Goal: Transaction & Acquisition: Purchase product/service

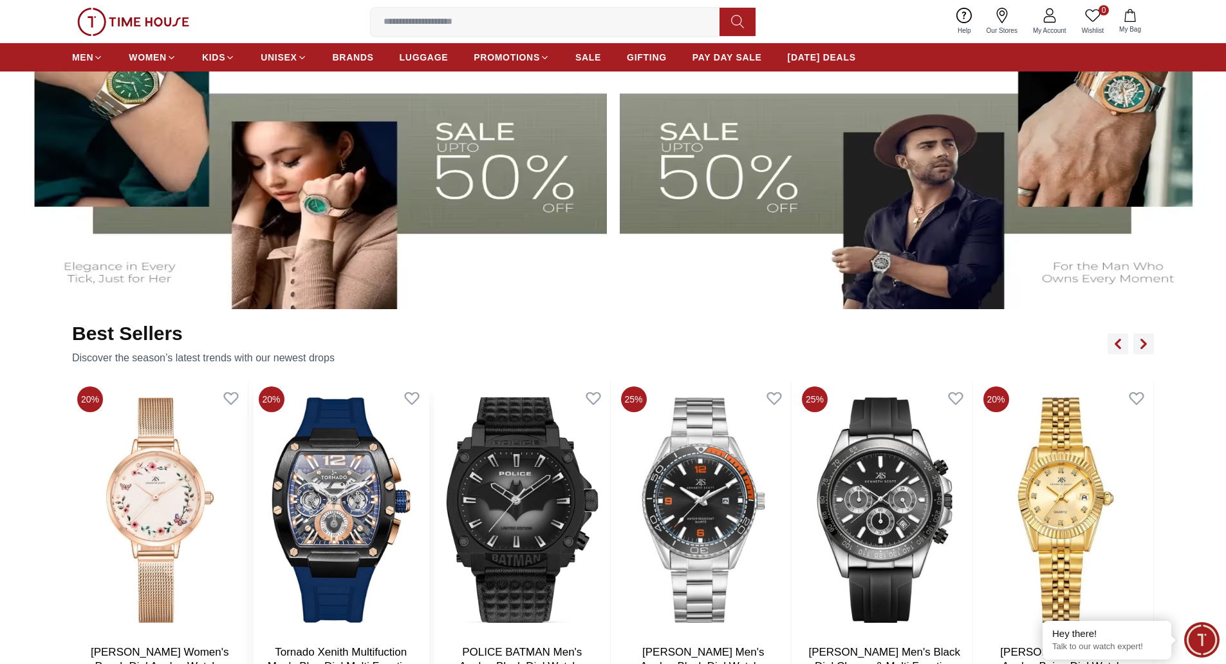
scroll to position [839, 0]
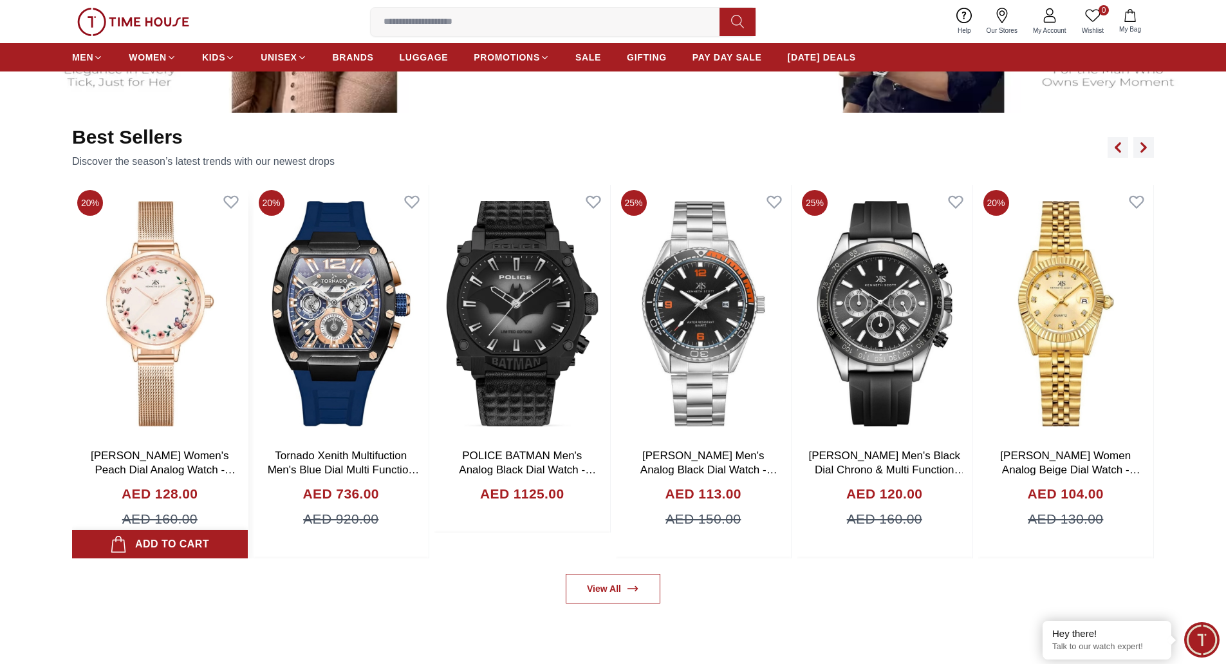
click at [153, 544] on div "Add to cart" at bounding box center [159, 544] width 99 height 18
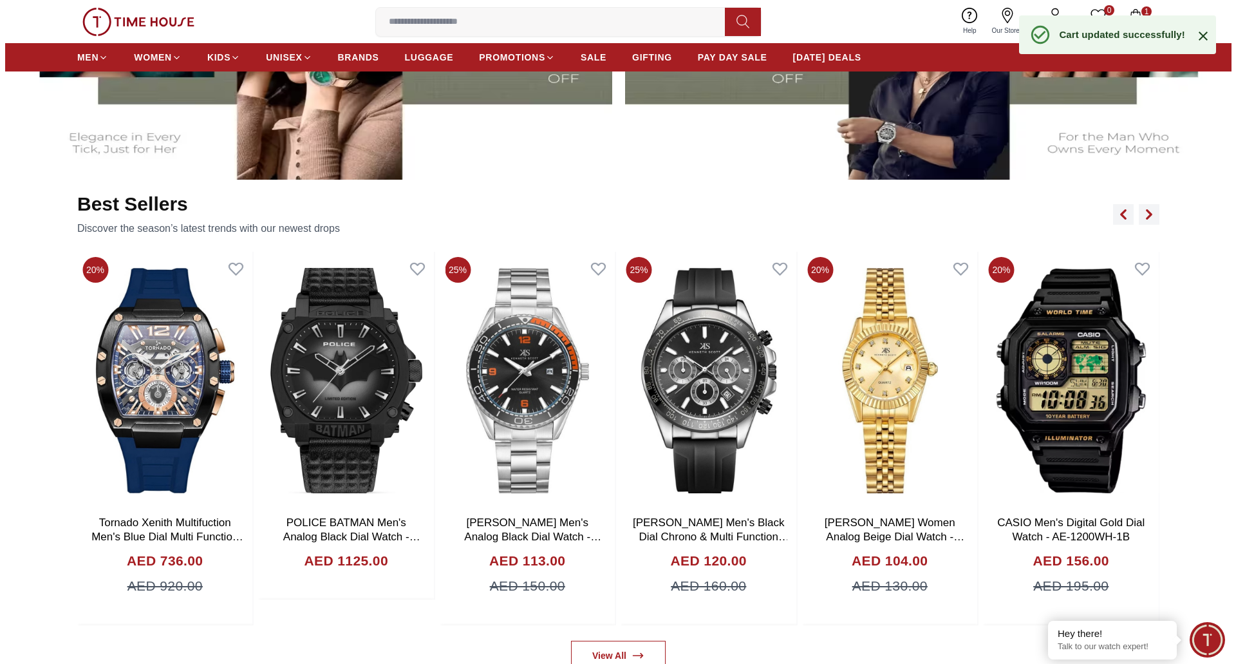
scroll to position [646, 0]
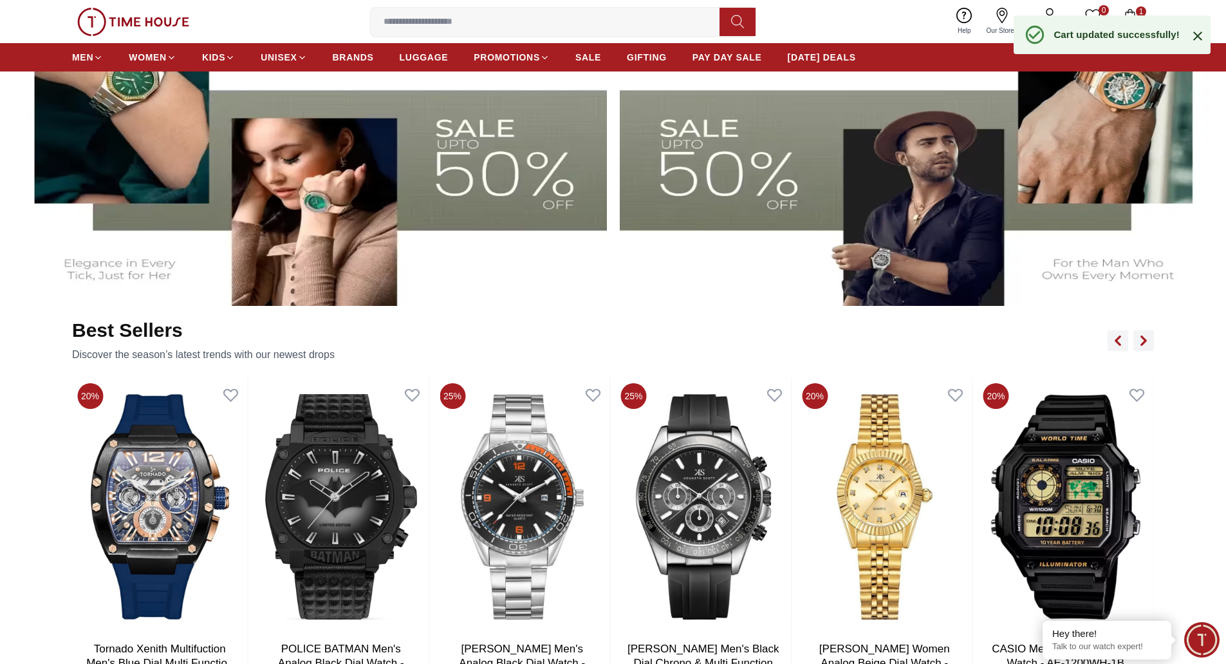
click at [1130, 10] on icon "button" at bounding box center [1130, 15] width 13 height 13
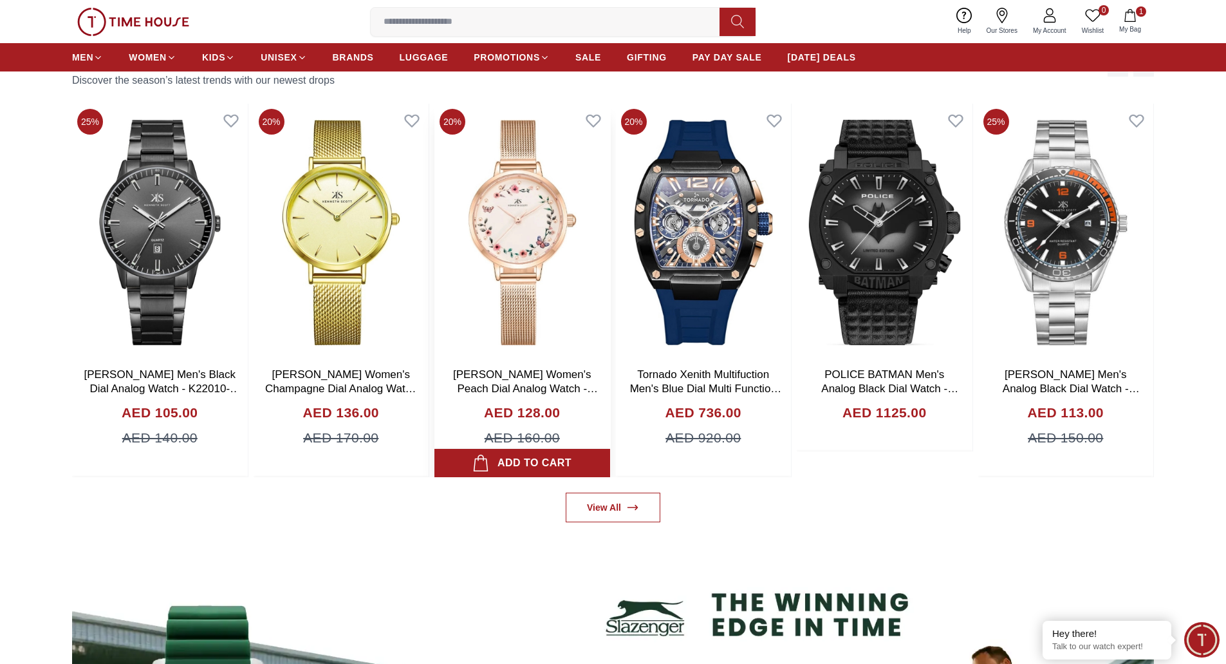
scroll to position [994, 0]
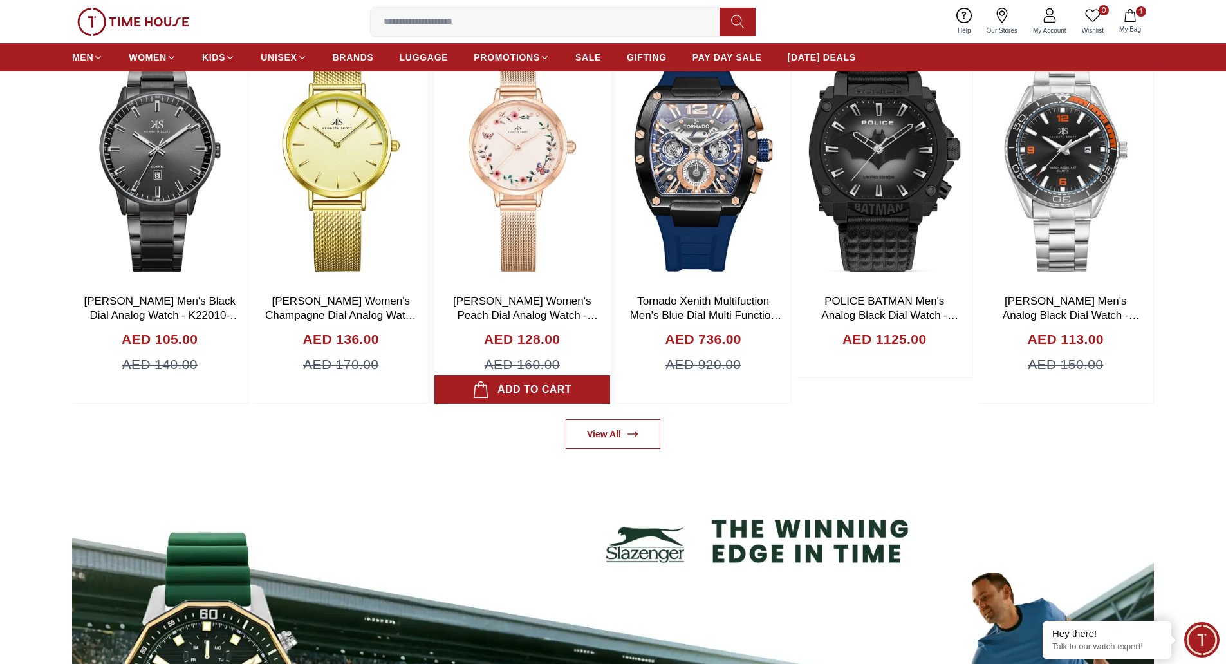
click at [548, 391] on div "Add to cart" at bounding box center [521, 389] width 99 height 18
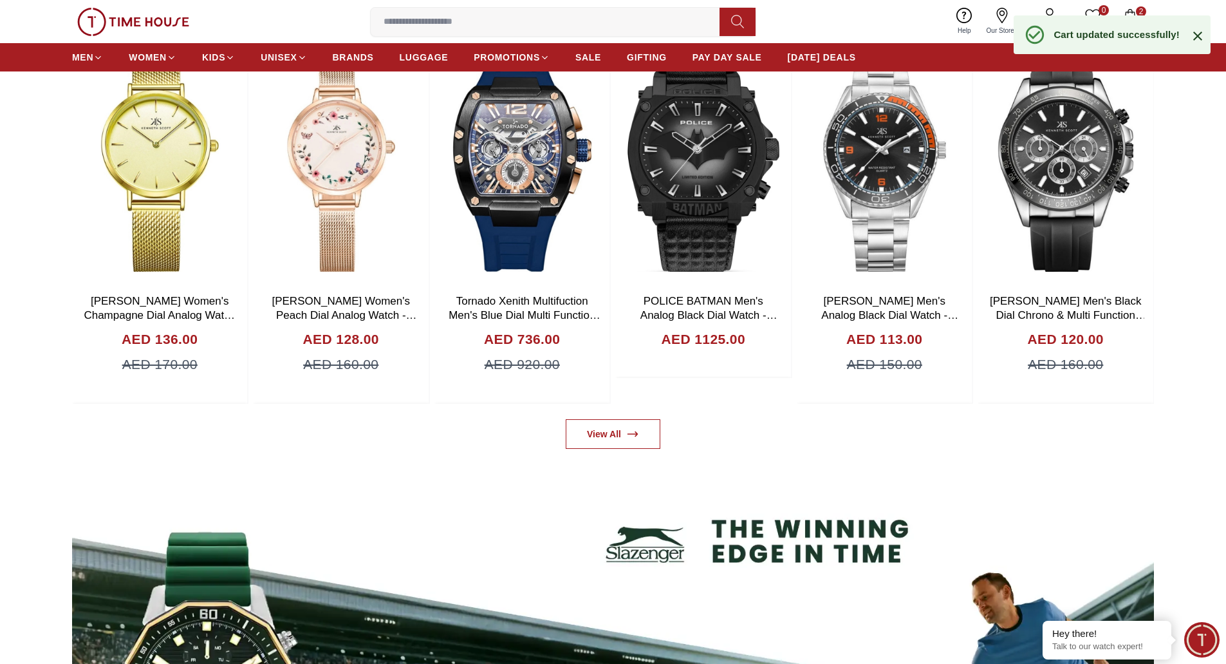
click at [1139, 6] on div "Help Our Stores My Account 0 Wishlist 2 My Bag" at bounding box center [1049, 21] width 199 height 33
click at [1136, 15] on icon "button" at bounding box center [1130, 15] width 13 height 13
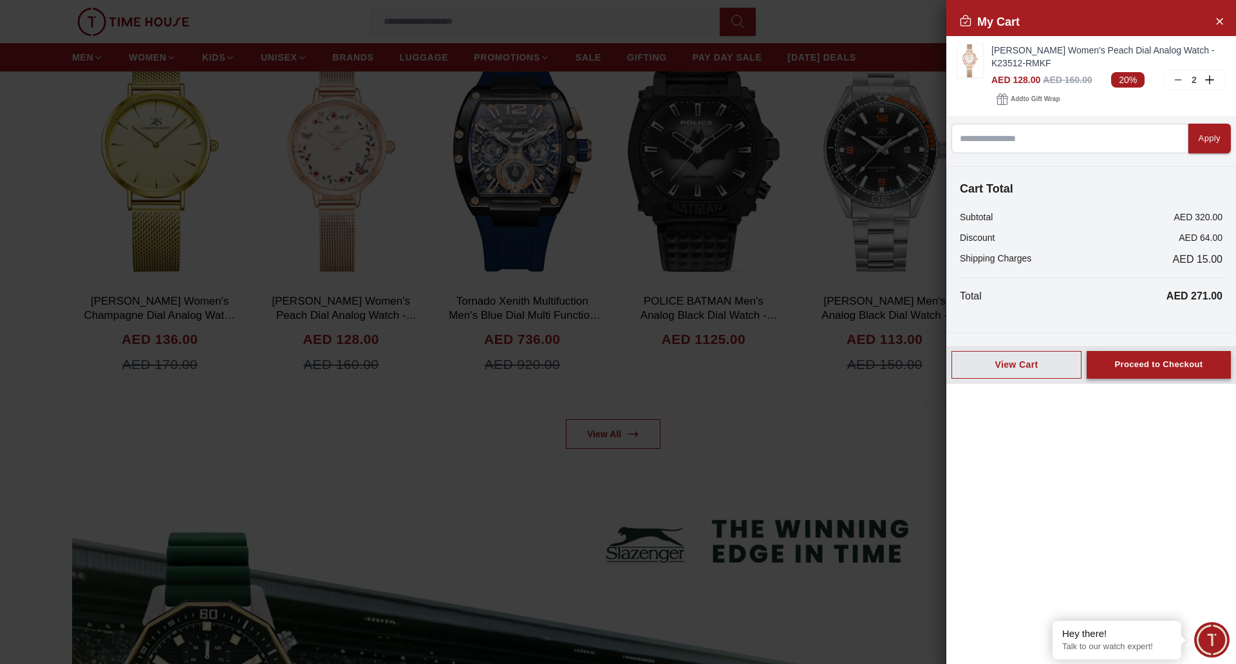
click at [1157, 362] on div "Proceed to Checkout" at bounding box center [1158, 364] width 88 height 15
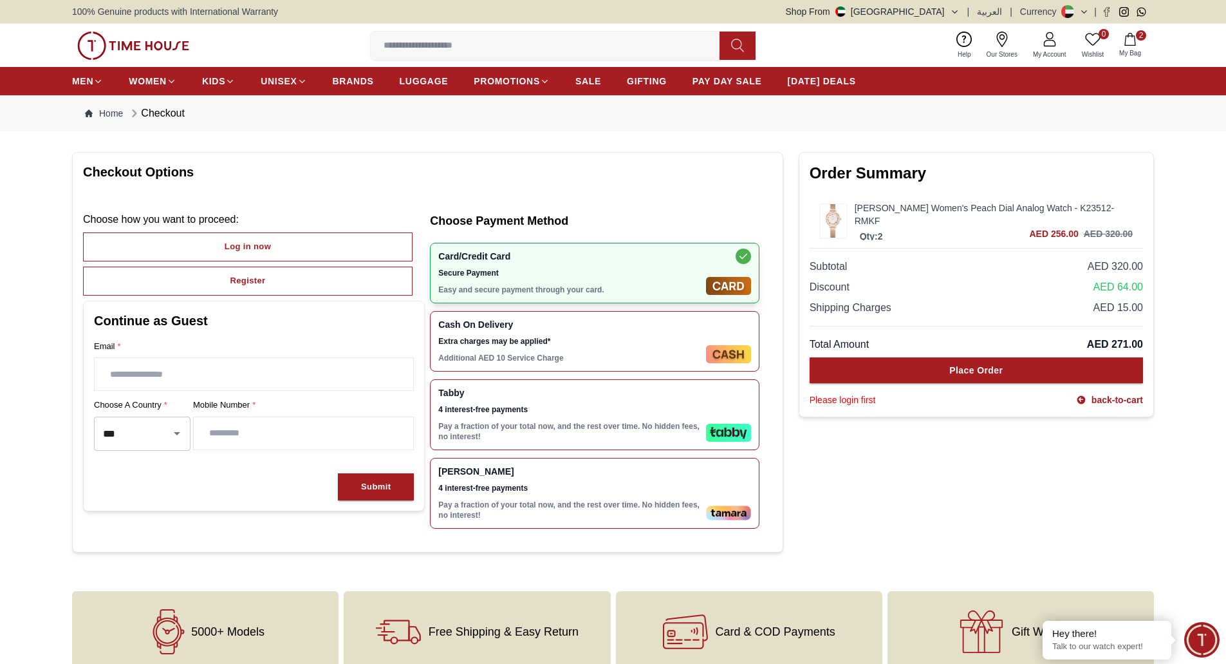
drag, startPoint x: 312, startPoint y: 378, endPoint x: 312, endPoint y: 387, distance: 9.0
click at [312, 378] on input "text" at bounding box center [254, 374] width 319 height 32
type input "**********"
click at [369, 492] on div "Submit" at bounding box center [376, 487] width 30 height 15
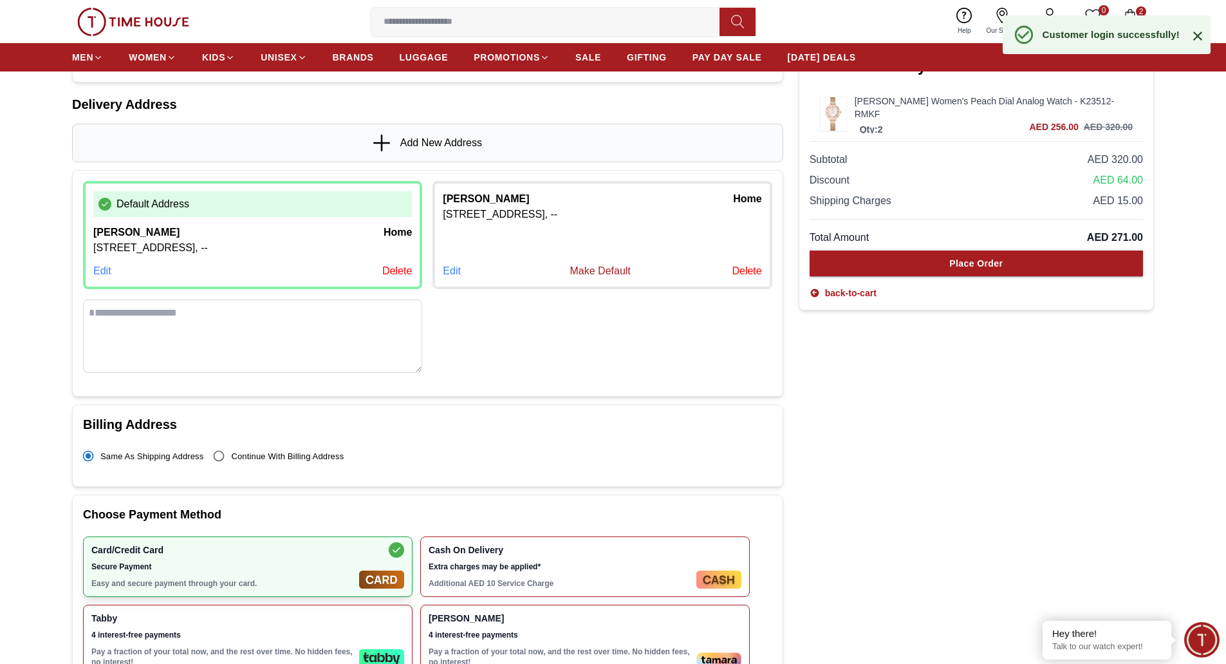
scroll to position [193, 0]
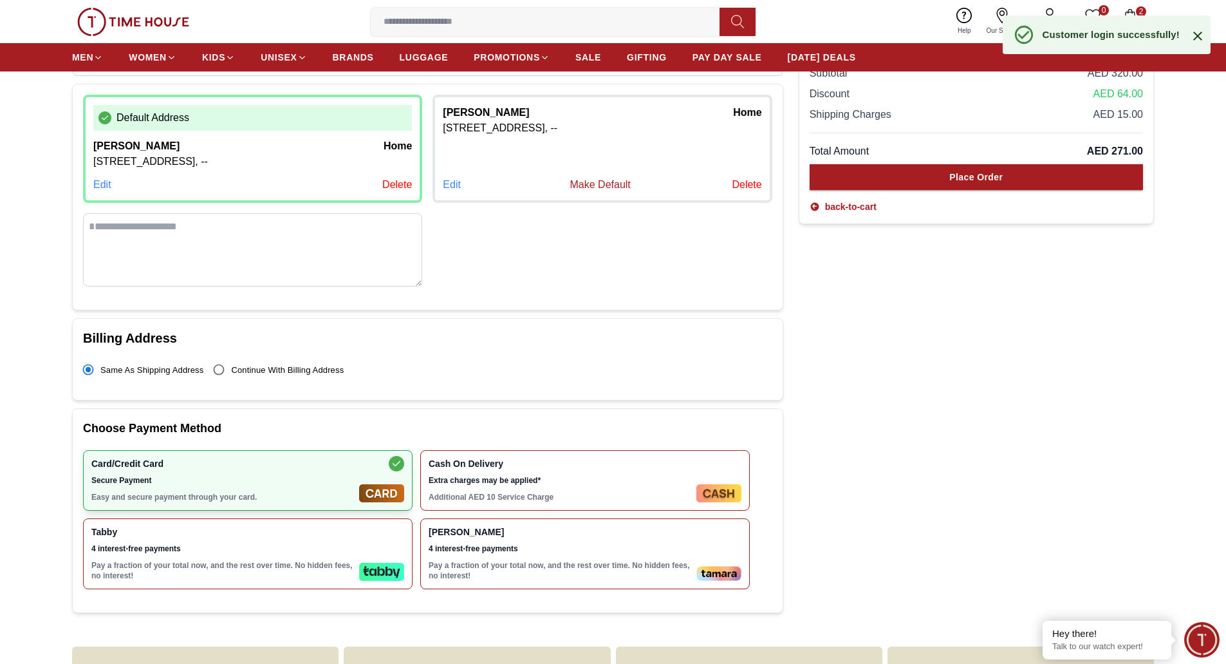
click at [294, 557] on div "Tabby 4 interest-free payments Pay a fraction of your total now, and the rest o…" at bounding box center [222, 553] width 263 height 54
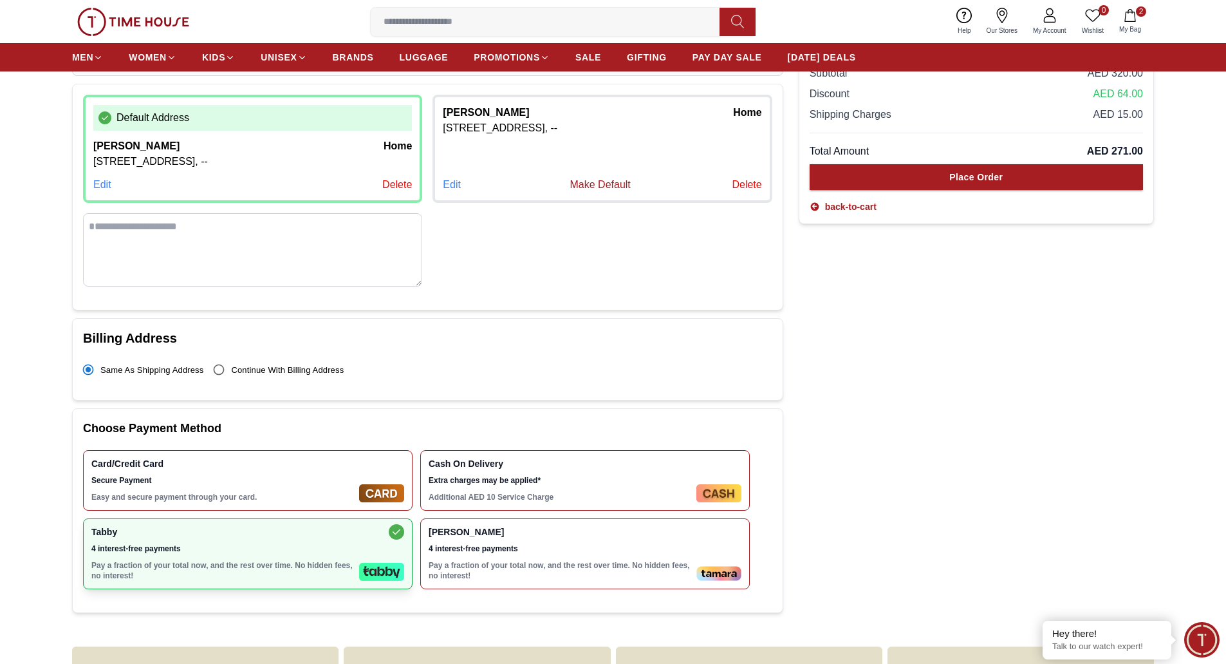
click at [491, 469] on div "Cash On Delivery Extra charges may be applied* Additional AED 10 Service Charge" at bounding box center [560, 480] width 263 height 44
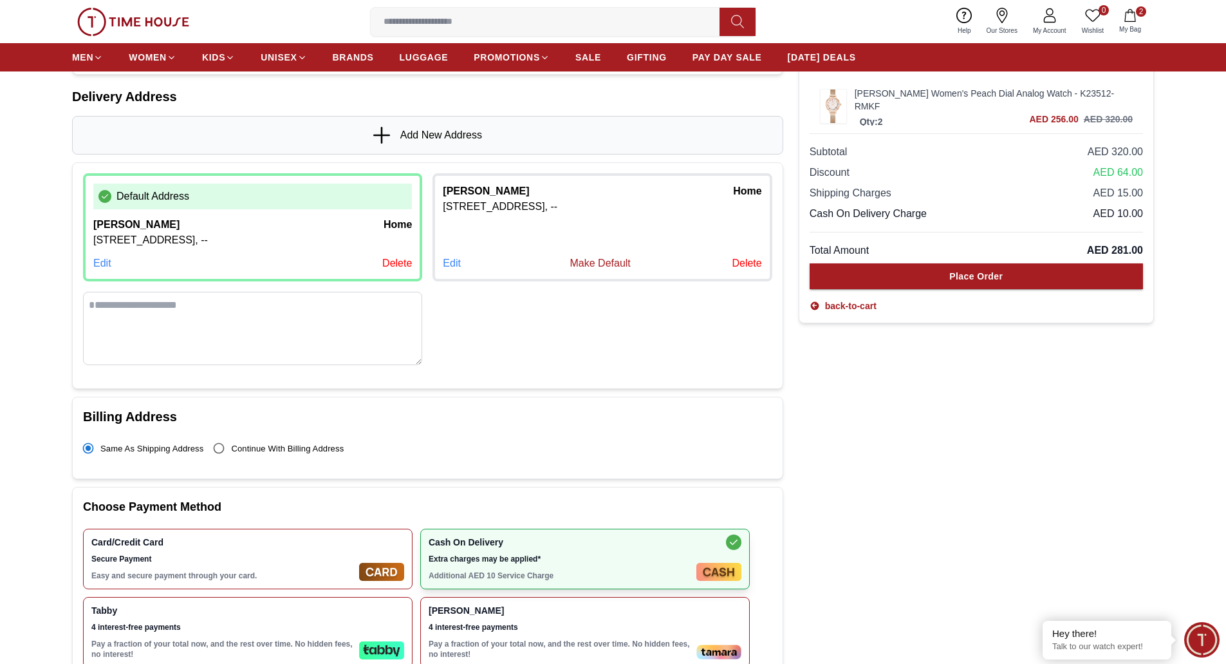
scroll to position [0, 0]
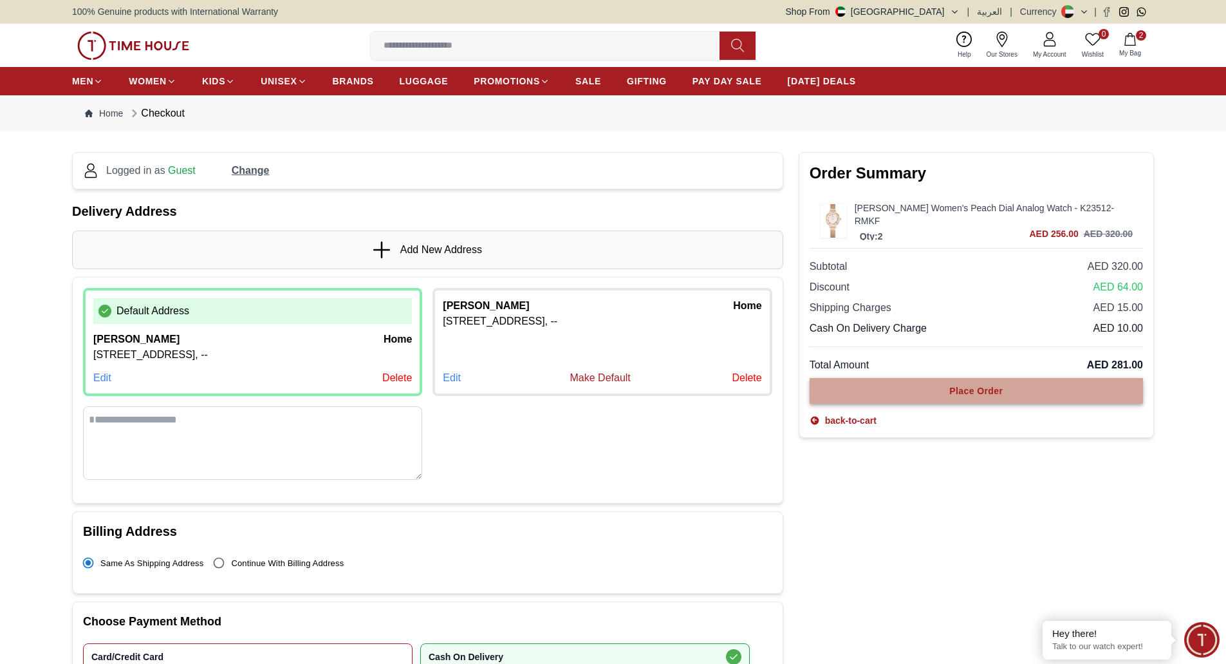
click at [870, 398] on button "Place Order" at bounding box center [976, 391] width 333 height 26
